Goal: Task Accomplishment & Management: Manage account settings

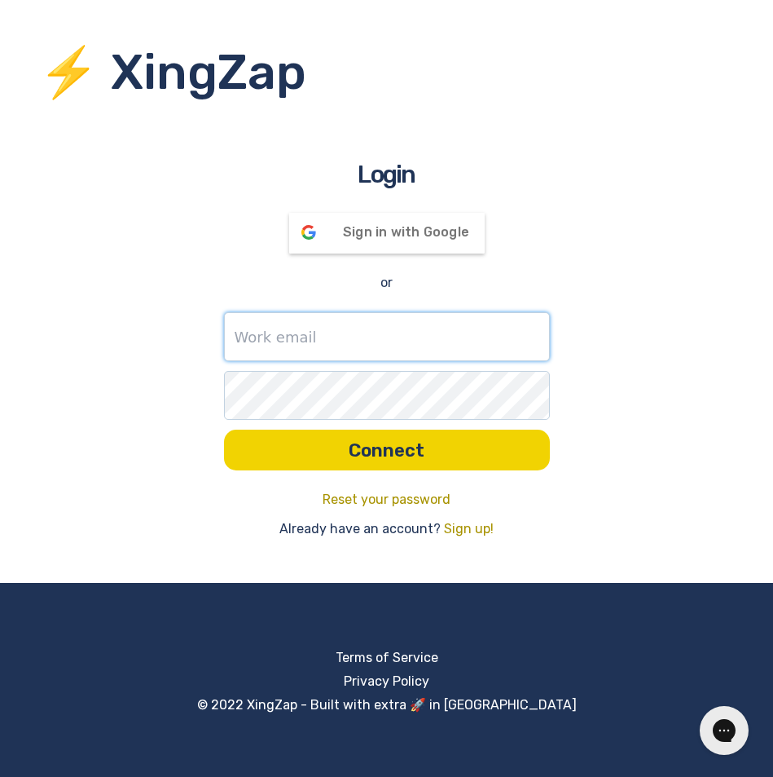
click at [304, 327] on input "text" at bounding box center [387, 336] width 326 height 49
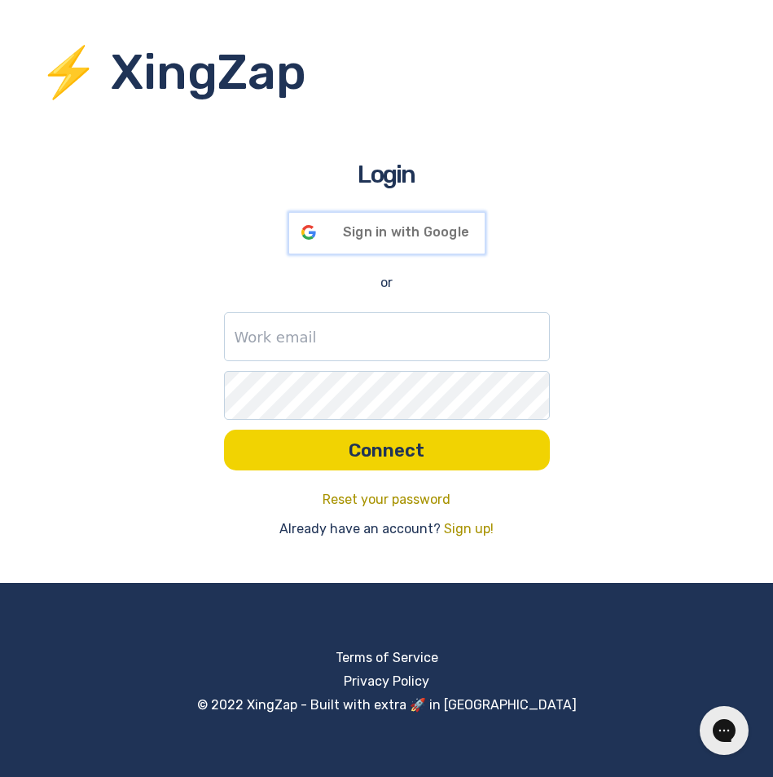
click at [377, 240] on div "Sign in with Google Signed in with Google" at bounding box center [387, 233] width 196 height 41
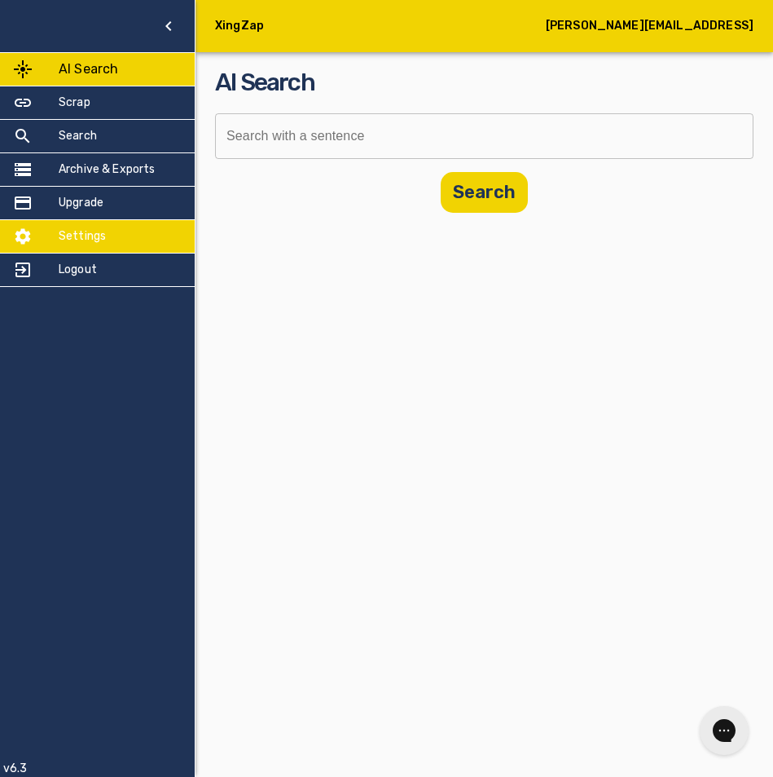
click at [124, 234] on div "Settings" at bounding box center [97, 236] width 195 height 33
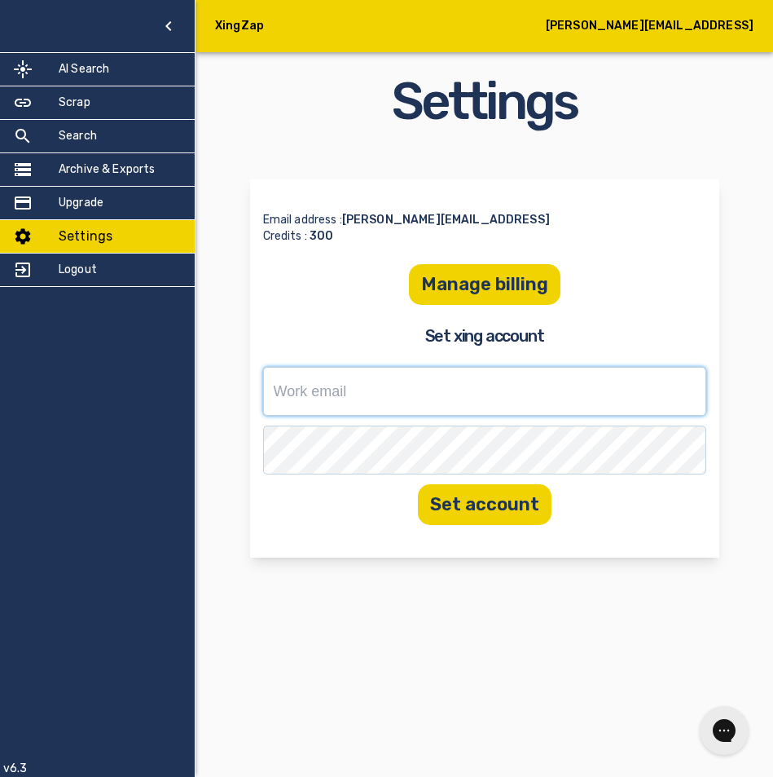
click at [339, 407] on input "text" at bounding box center [484, 391] width 443 height 49
click at [334, 535] on div "Email address : [PERSON_NAME][EMAIL_ADDRESS] Credits : 300 Manage billing Set x…" at bounding box center [484, 368] width 469 height 378
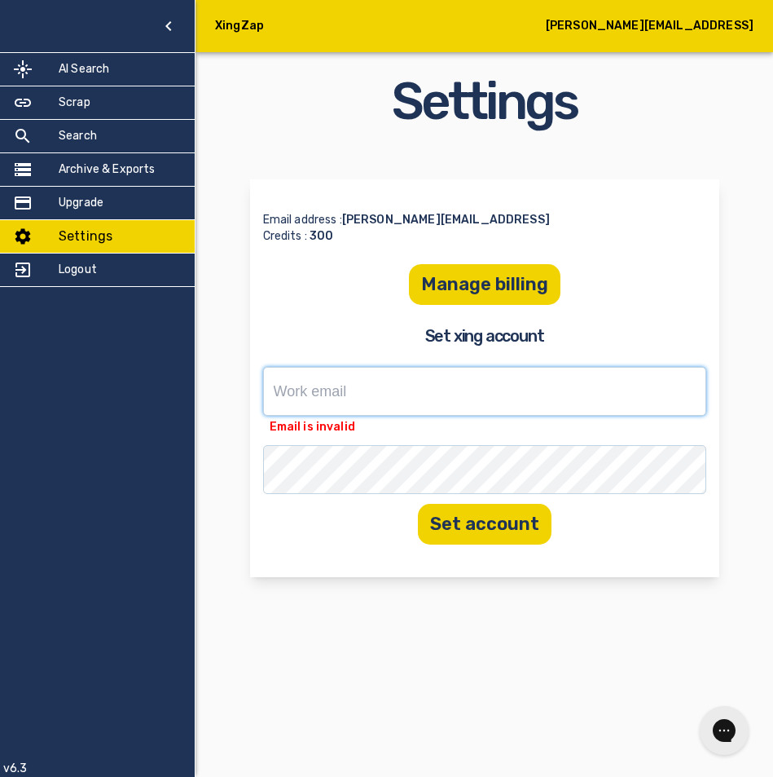
click at [363, 390] on input "text" at bounding box center [484, 391] width 443 height 49
click at [363, 388] on input "text" at bounding box center [484, 391] width 443 height 49
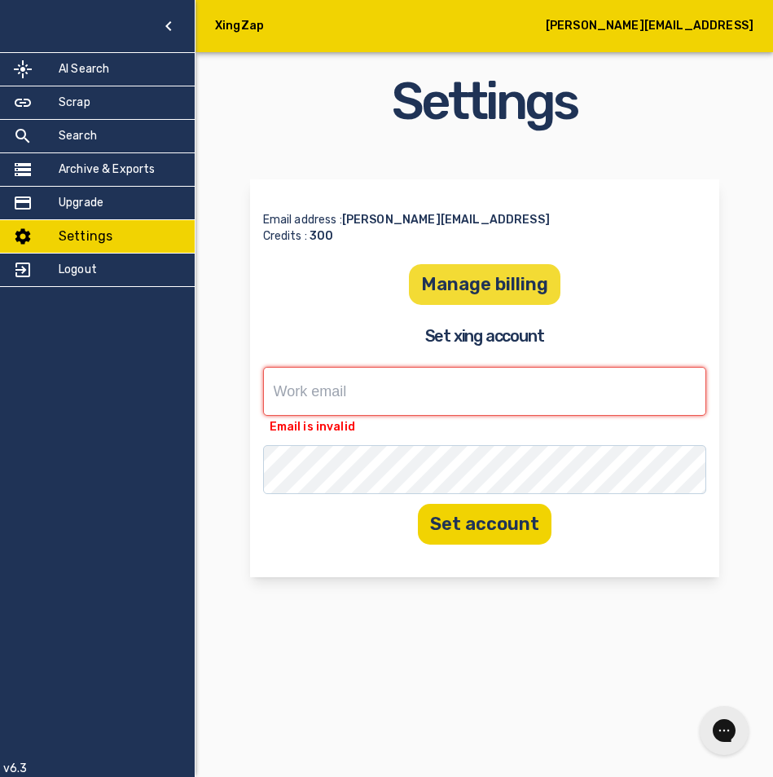
click at [469, 297] on button "Manage billing" at bounding box center [485, 284] width 152 height 41
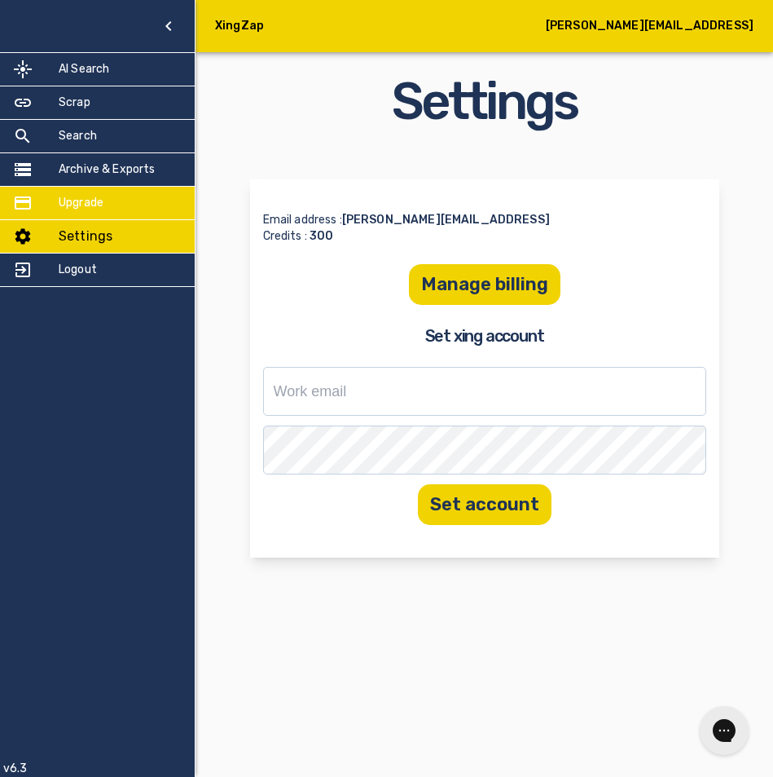
click at [88, 200] on h5 "Upgrade" at bounding box center [81, 203] width 45 height 16
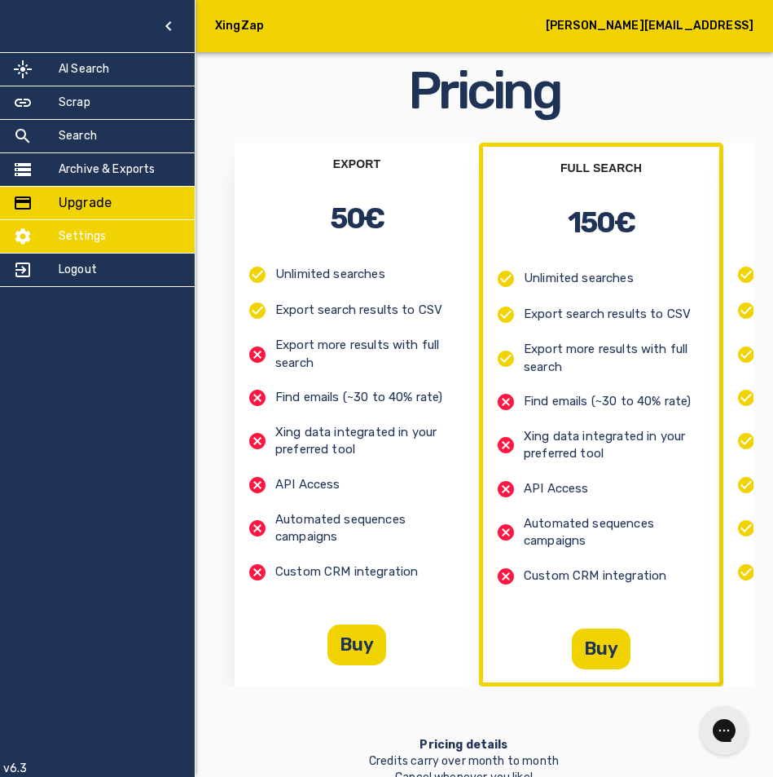
click at [101, 235] on h5 "Settings" at bounding box center [82, 236] width 47 height 16
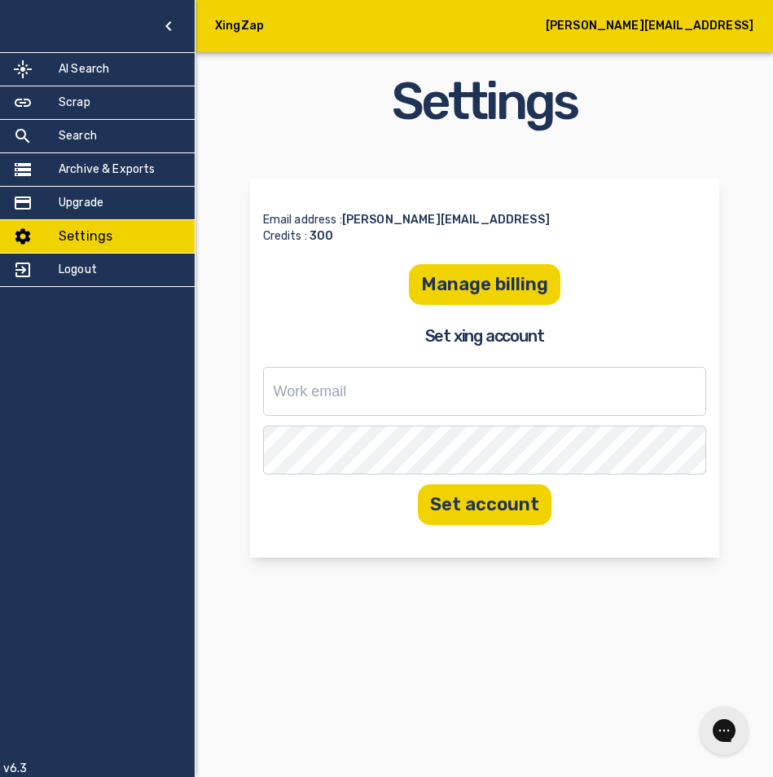
click at [301, 235] on p "Credits : 300" at bounding box center [484, 236] width 443 height 16
click at [369, 390] on input "text" at bounding box center [484, 391] width 443 height 49
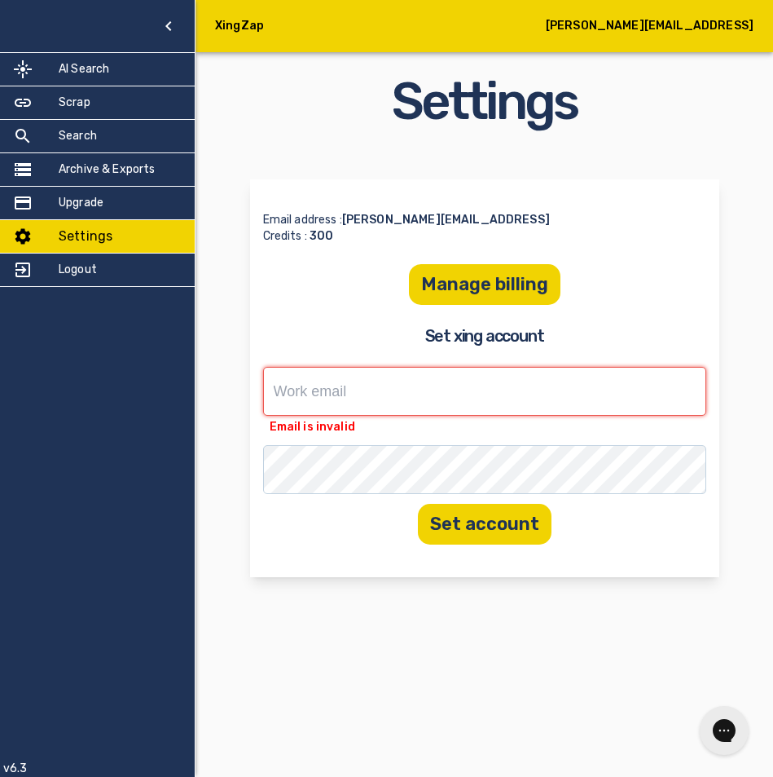
click at [183, 363] on div "AI Search Scrap Search Archive & Exports Upgrade Settings Logout v6.3" at bounding box center [98, 388] width 196 height 777
click at [435, 293] on button "Manage billing" at bounding box center [485, 284] width 152 height 41
